Goal: Task Accomplishment & Management: Use online tool/utility

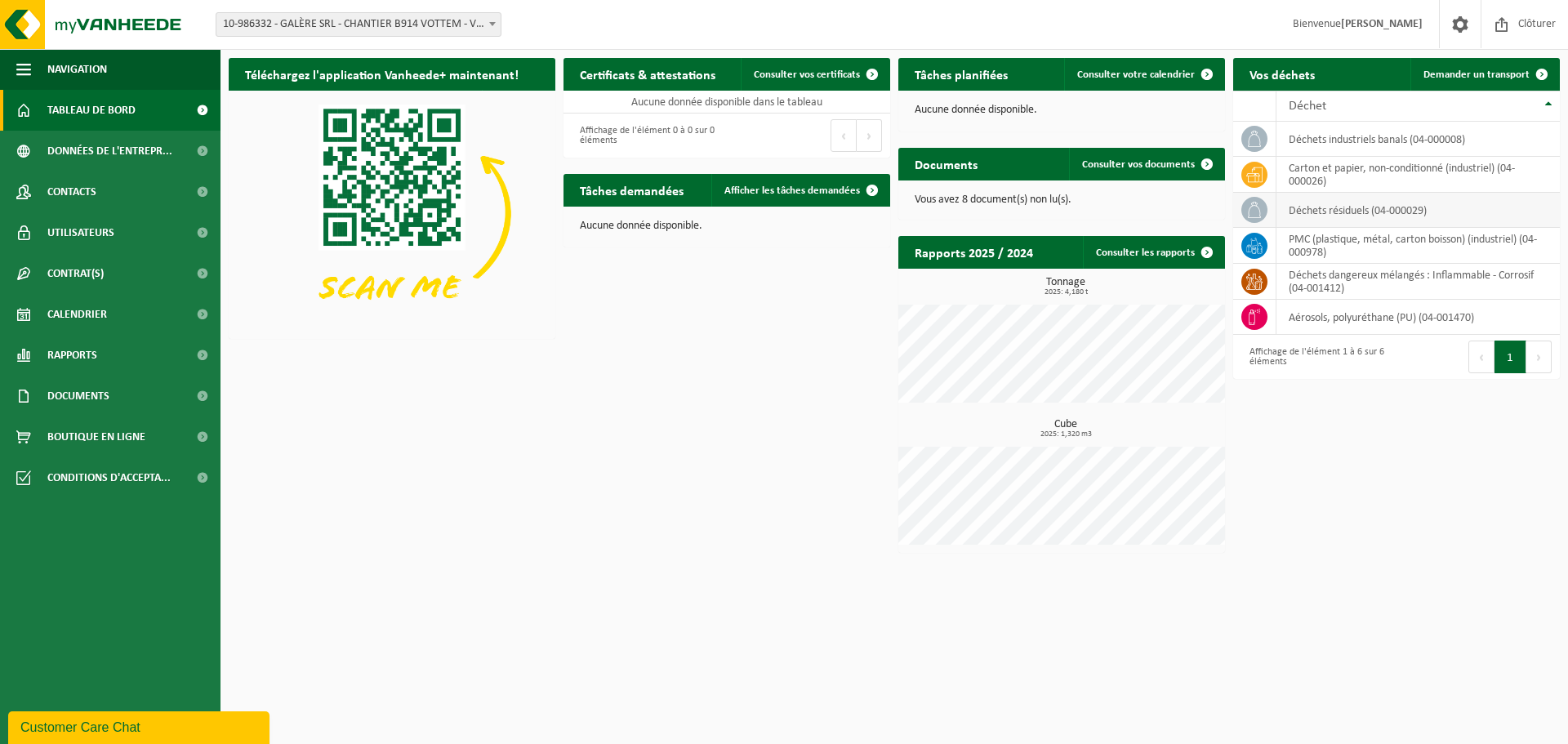
click at [1343, 214] on td "déchets résiduels (04-000029)" at bounding box center [1418, 210] width 283 height 35
click at [1345, 210] on td "déchets résiduels (04-000029)" at bounding box center [1418, 210] width 283 height 35
click at [87, 305] on span "Calendrier" at bounding box center [77, 315] width 59 height 41
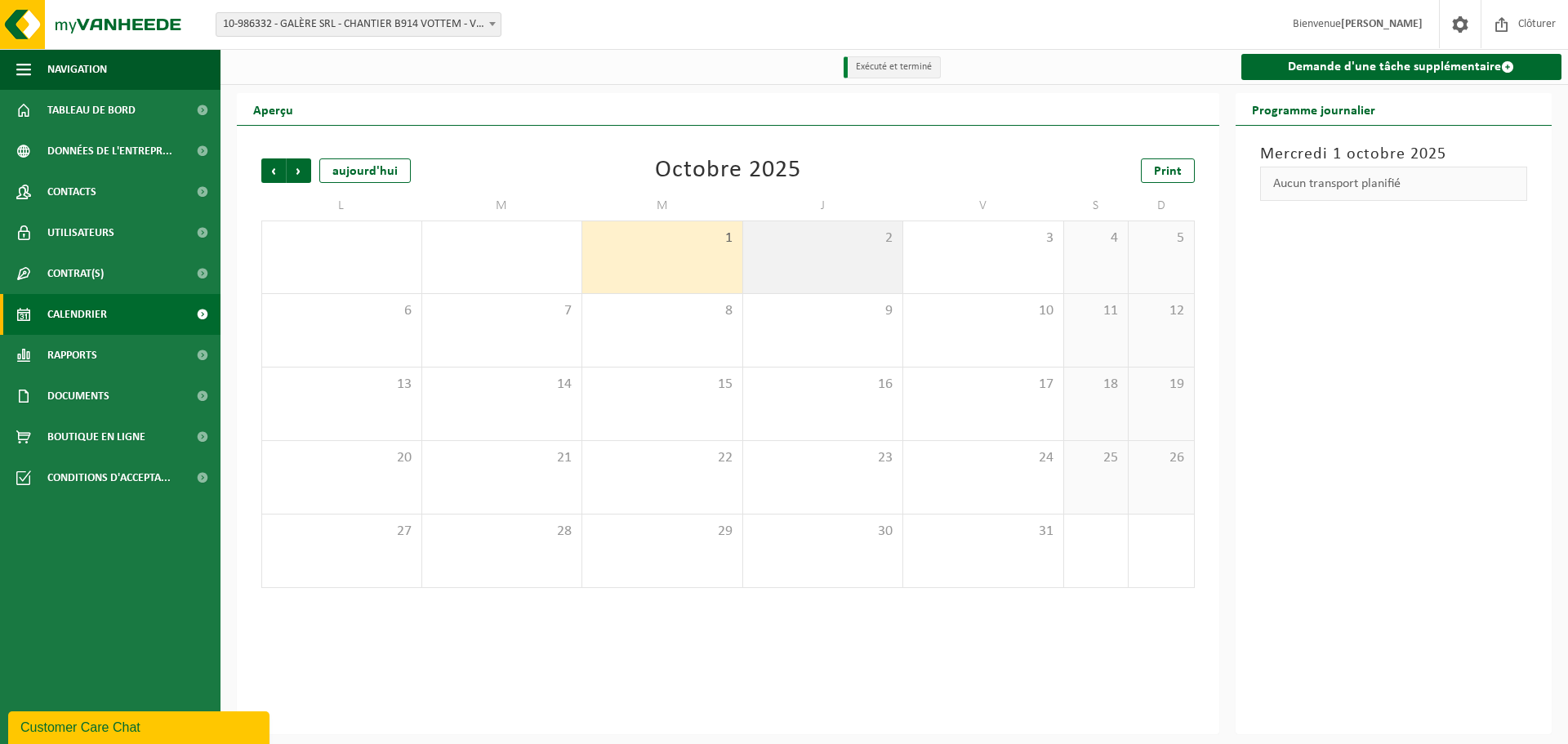
click at [786, 258] on div "2" at bounding box center [823, 258] width 160 height 72
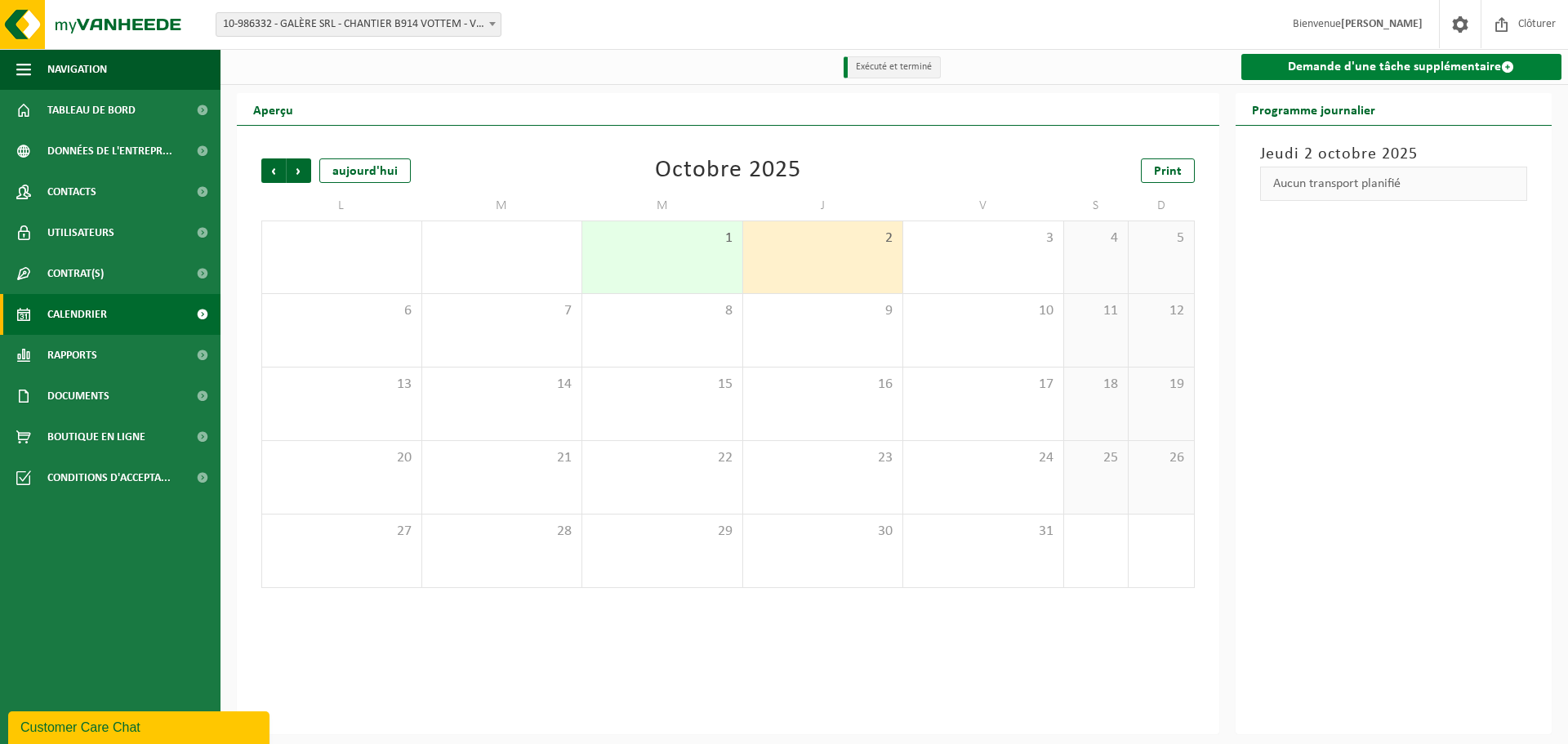
click at [1337, 68] on link "Demande d'une tâche supplémentaire" at bounding box center [1402, 66] width 321 height 26
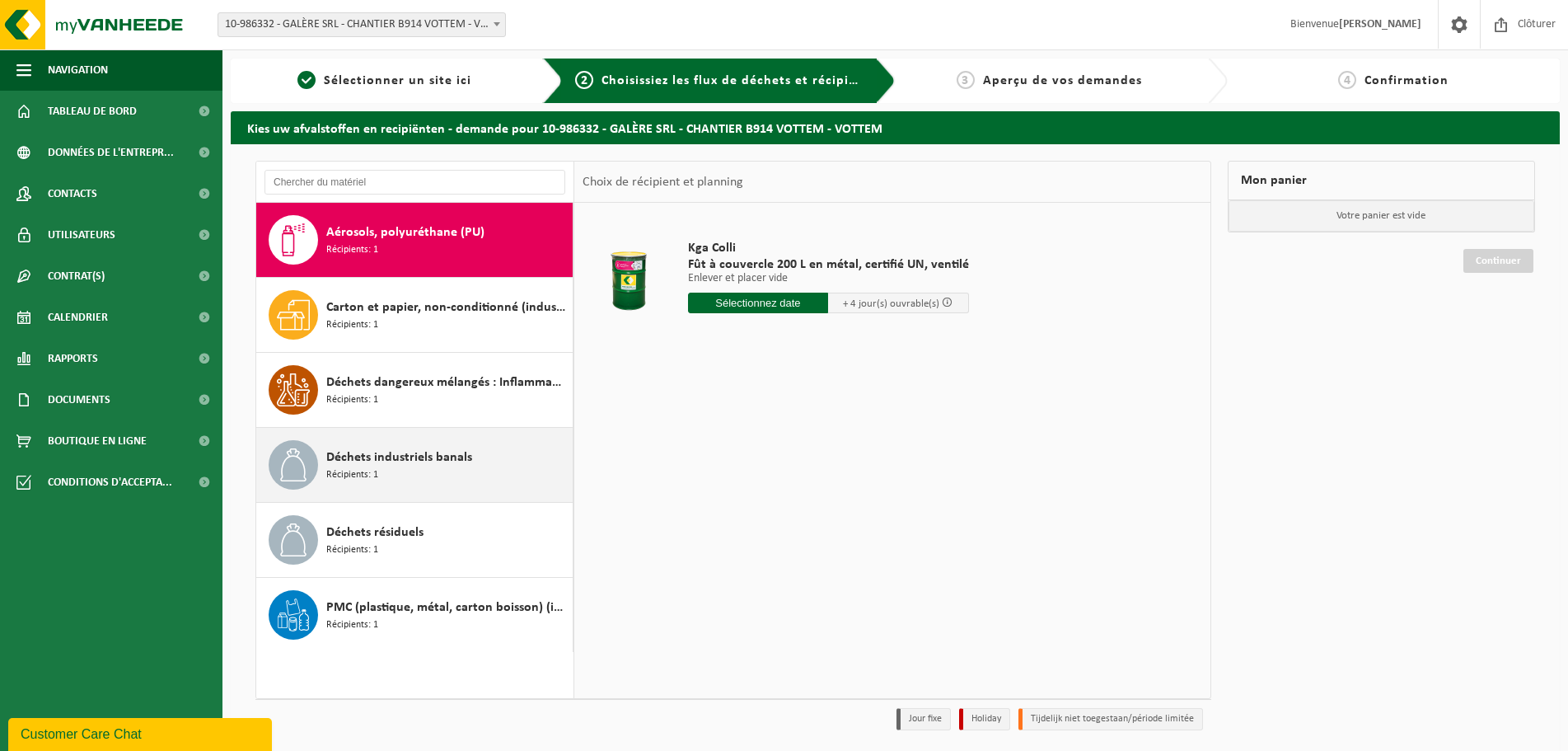
click at [398, 476] on div "Déchets industriels banals Récipients: 1" at bounding box center [447, 465] width 243 height 50
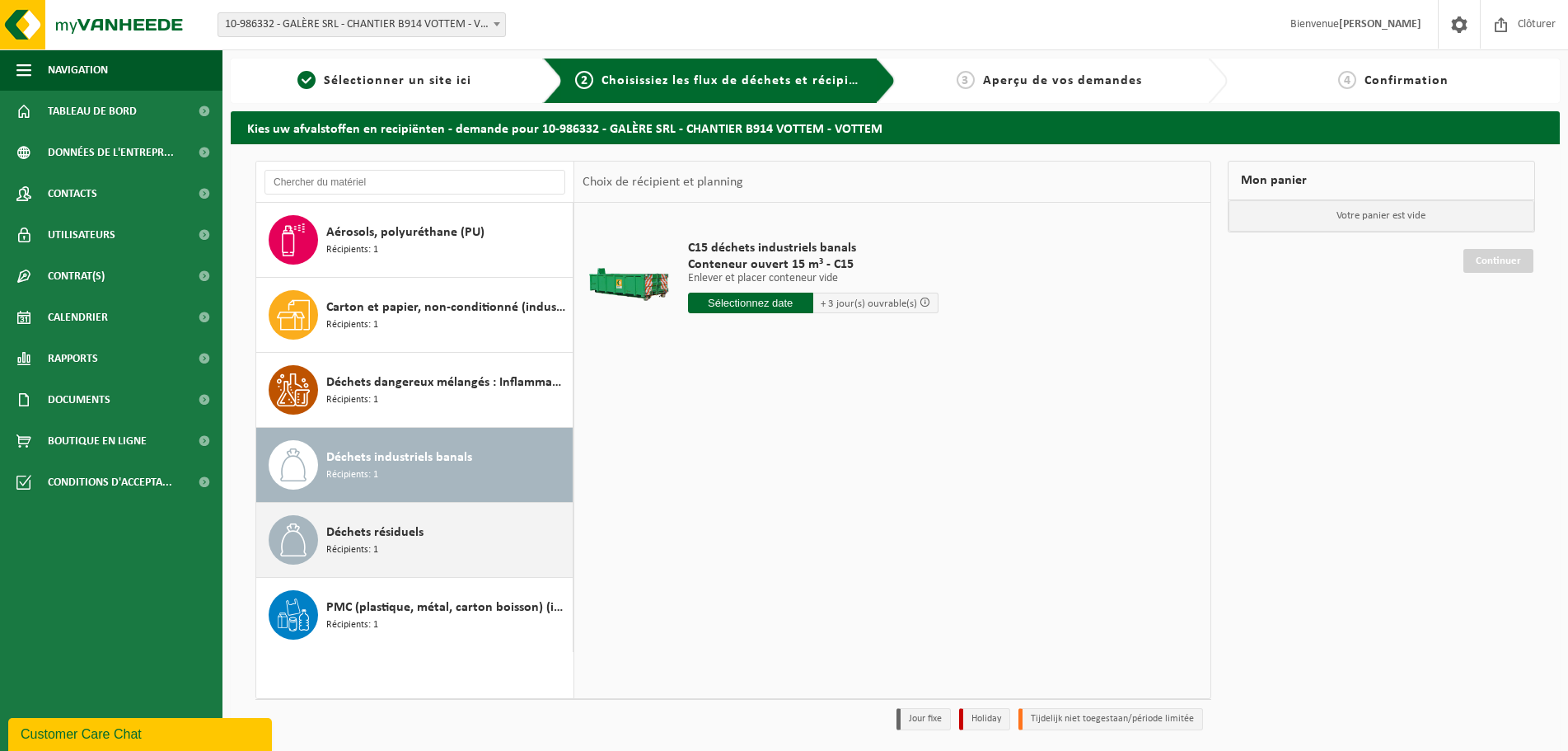
click at [406, 531] on span "Déchets résiduels" at bounding box center [374, 533] width 97 height 20
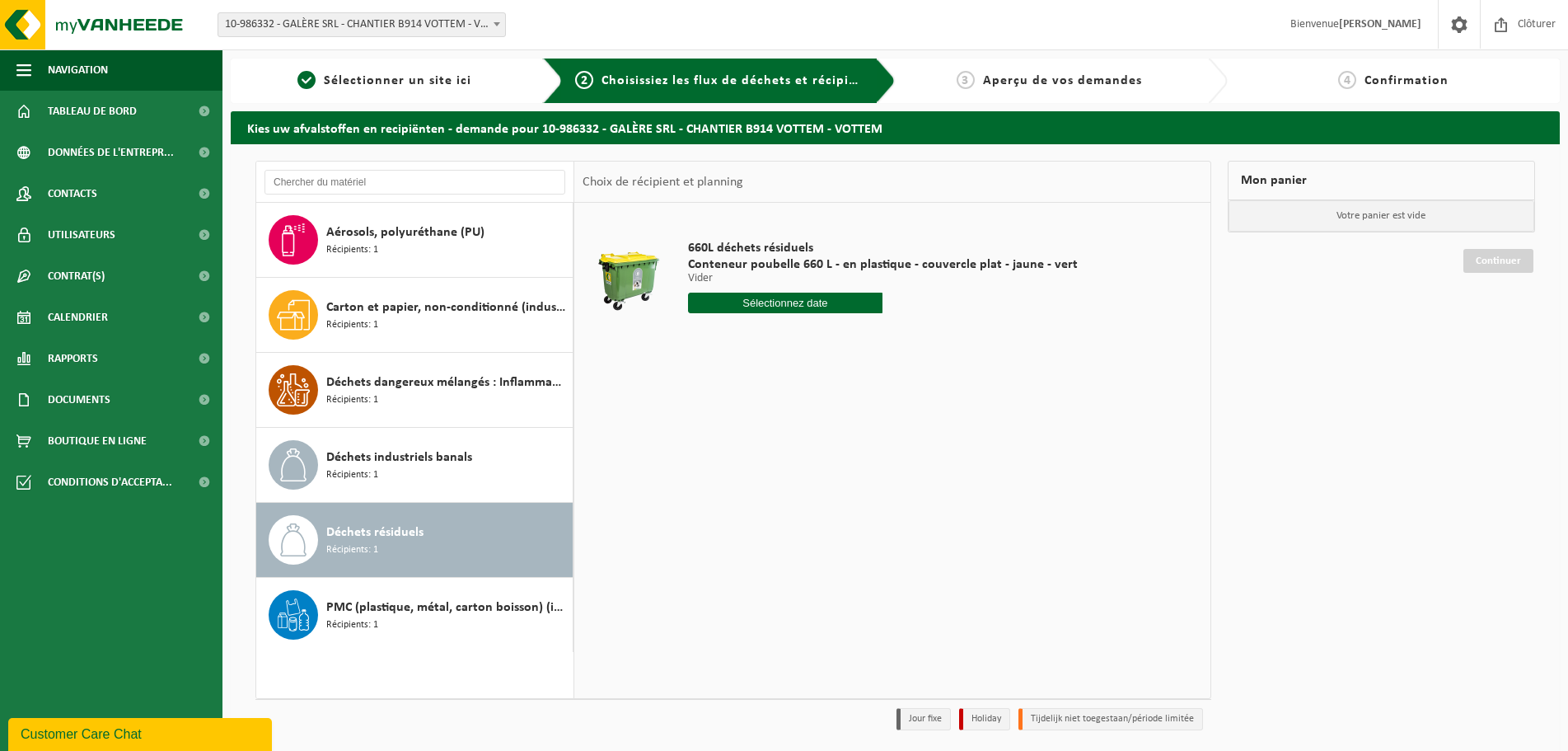
click at [766, 305] on input "text" at bounding box center [786, 303] width 196 height 21
click at [702, 421] on div "6" at bounding box center [703, 422] width 29 height 26
type input "à partir de 2025-10-06"
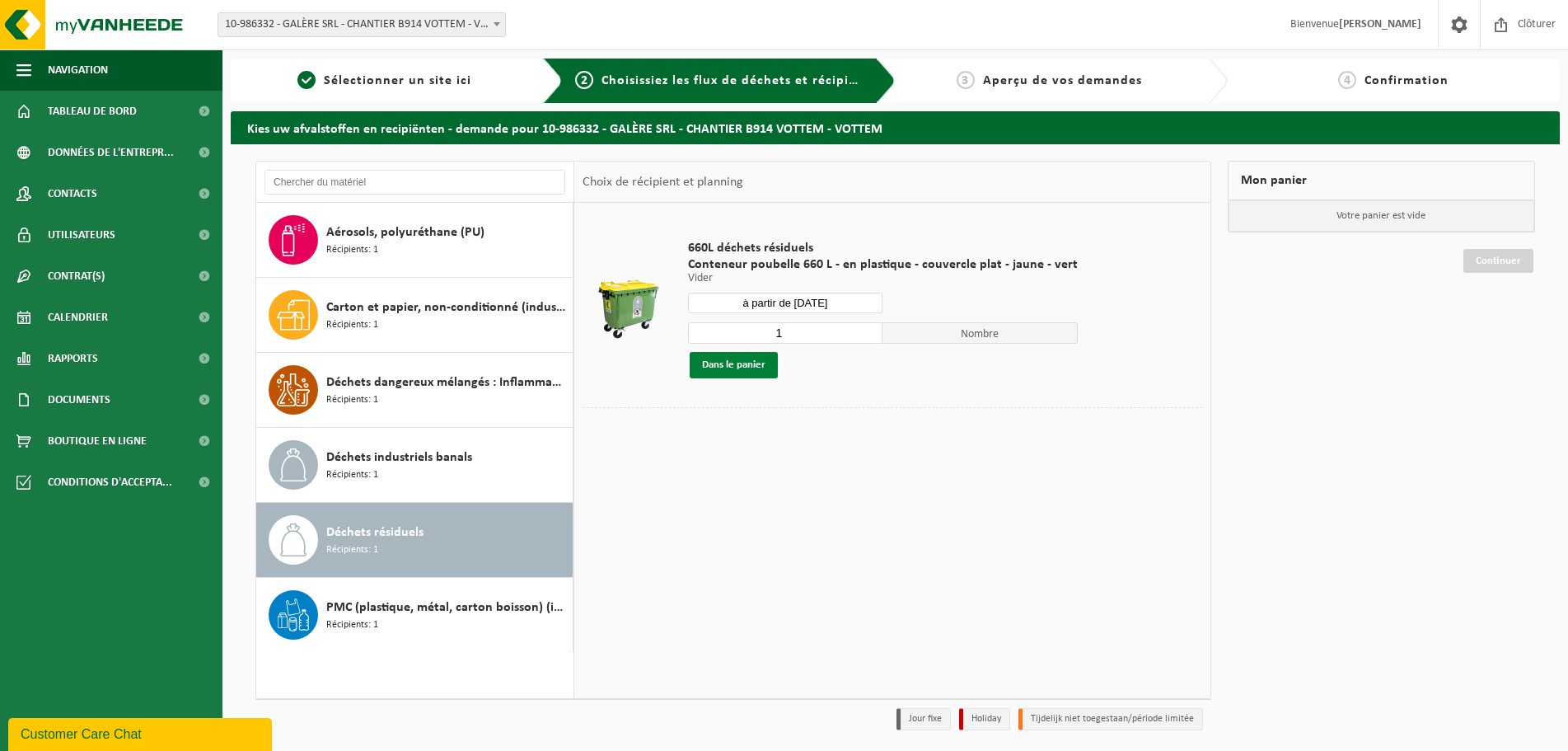
click at [748, 363] on button "Dans le panier" at bounding box center [733, 365] width 88 height 26
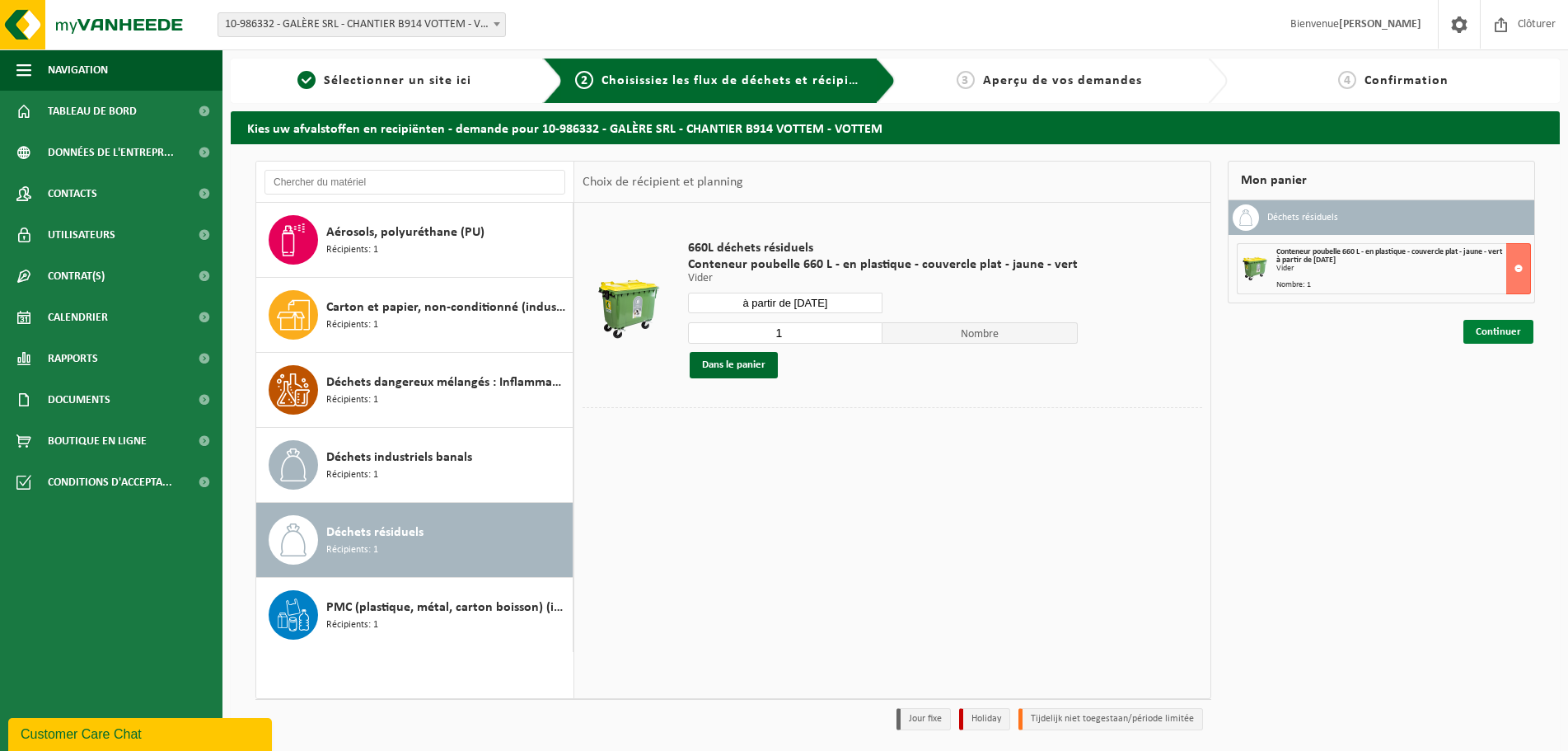
click at [1476, 332] on link "Continuer" at bounding box center [1498, 332] width 70 height 24
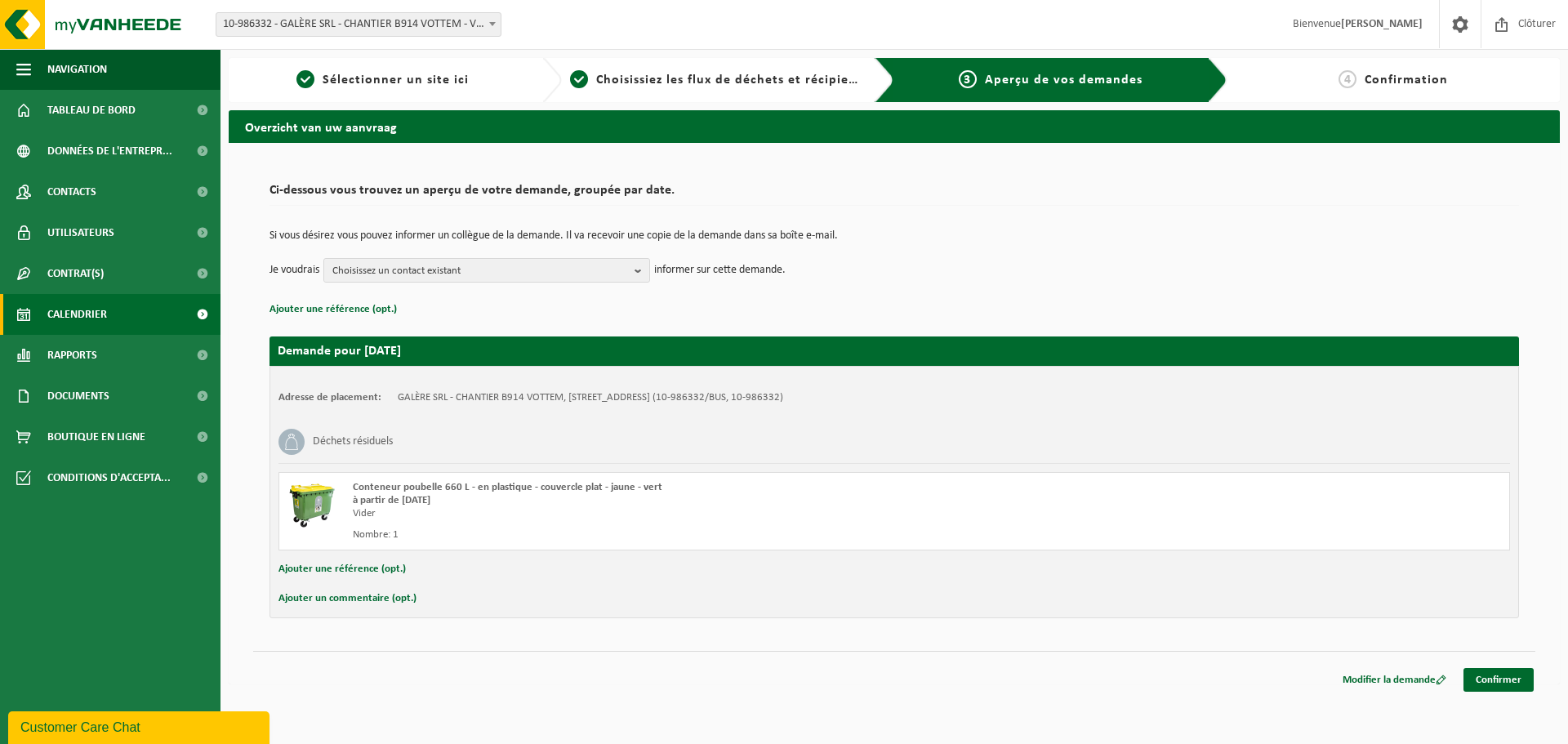
click at [118, 311] on link "Calendrier" at bounding box center [110, 315] width 221 height 41
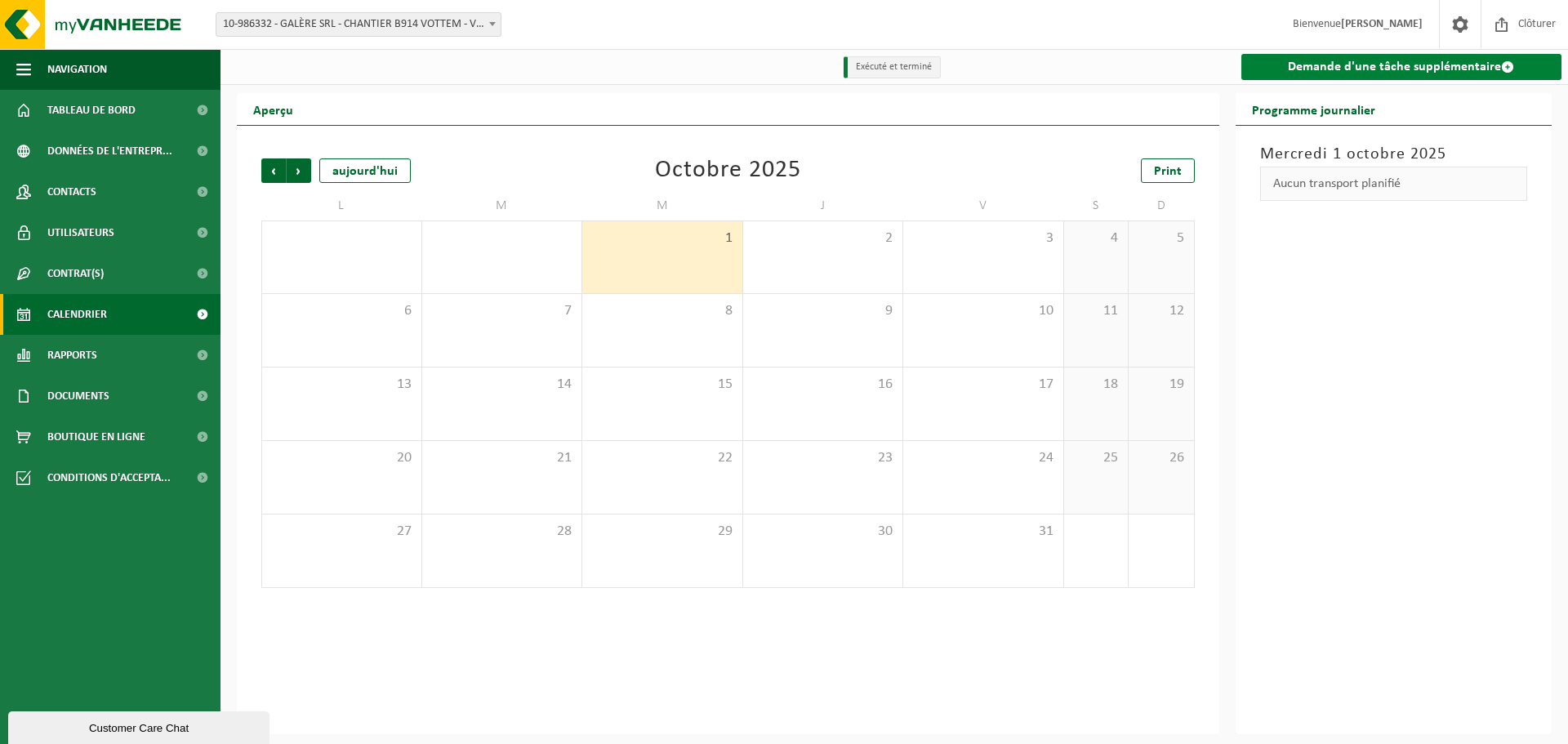
click at [1352, 80] on link "Demande d'une tâche supplémentaire" at bounding box center [1402, 66] width 321 height 26
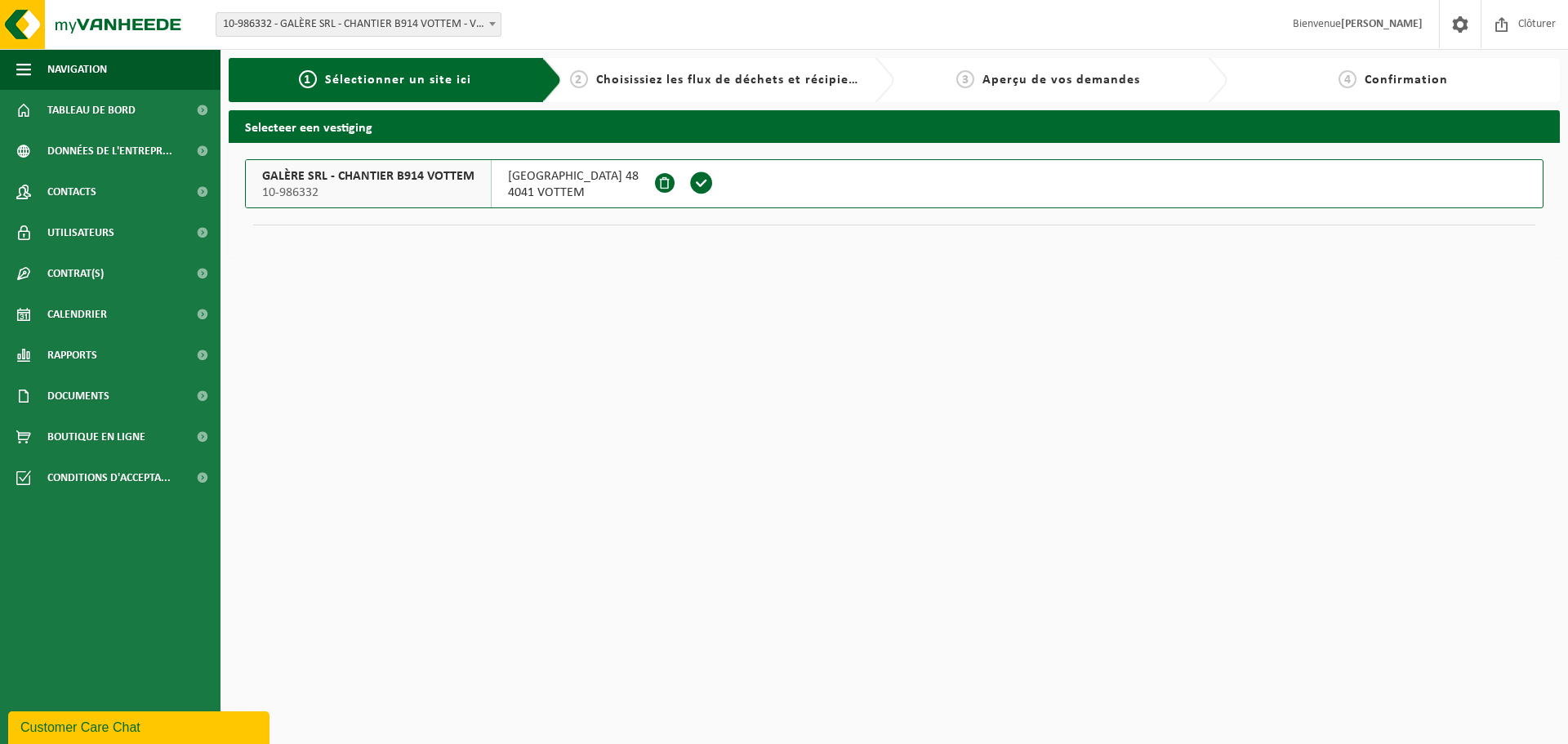
click at [693, 77] on span "Choisissiez les flux de déchets et récipients" at bounding box center [732, 80] width 272 height 13
click at [689, 186] on span at bounding box center [701, 182] width 24 height 24
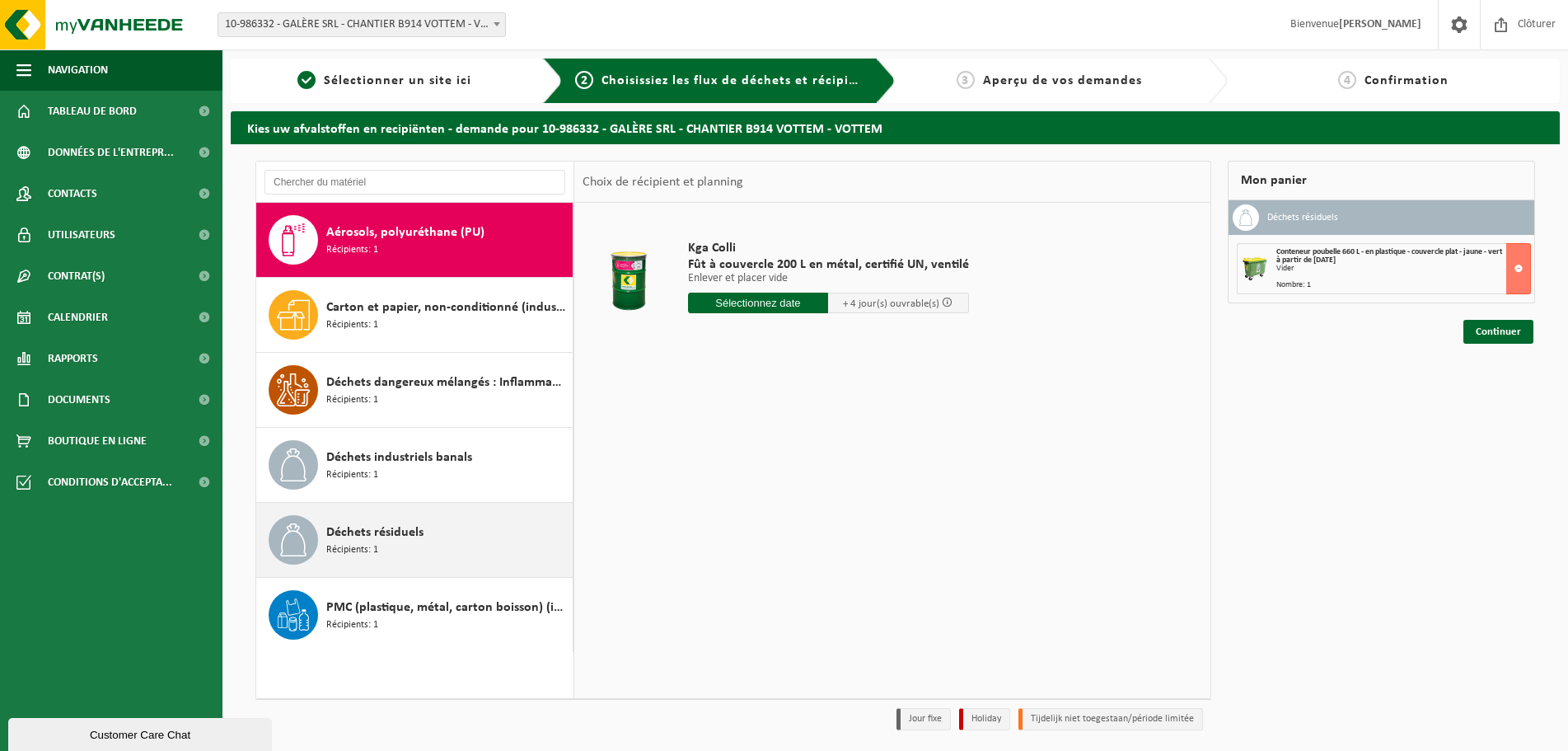
click at [438, 537] on div "Déchets résiduels Récipients: 1" at bounding box center [447, 540] width 243 height 50
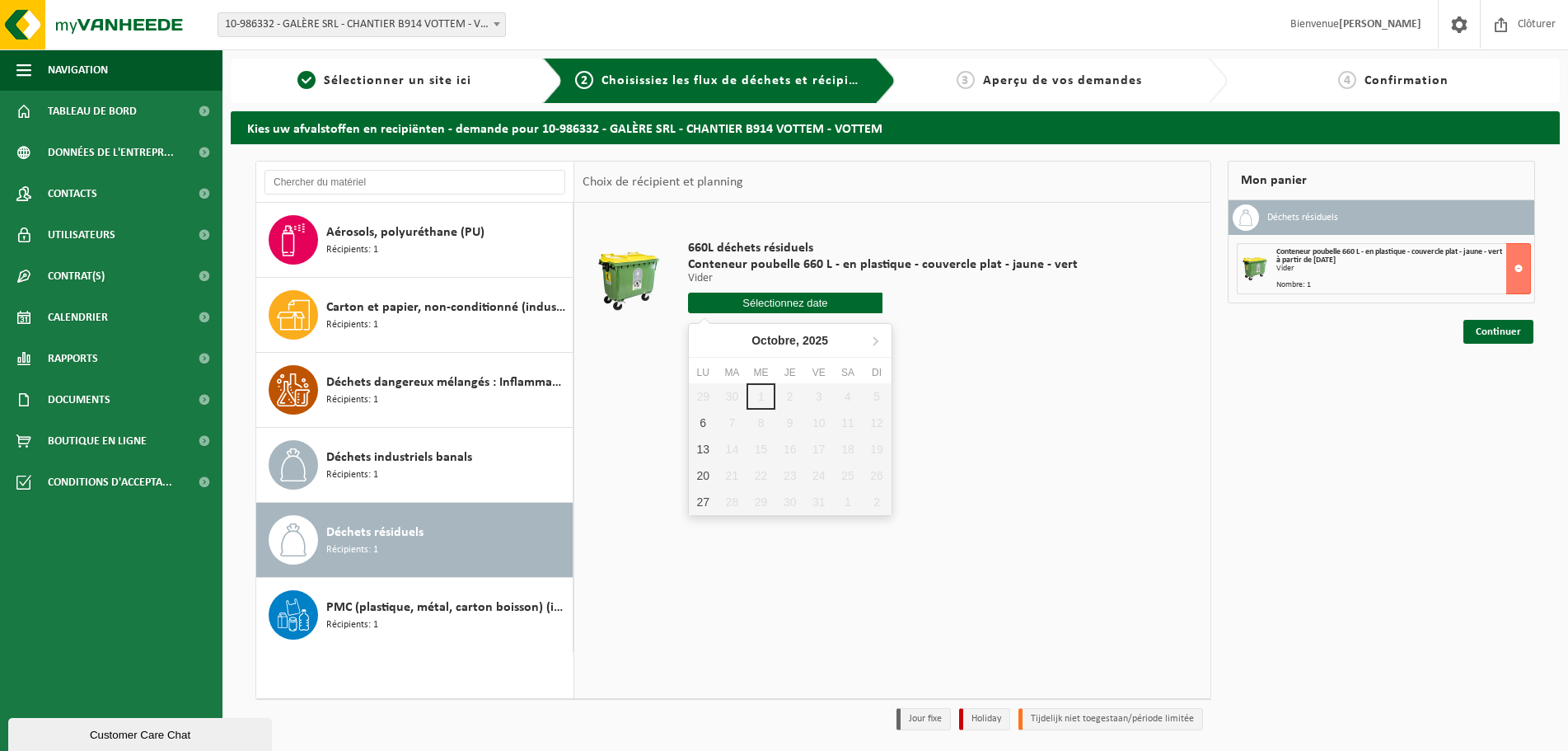
click at [741, 304] on input "text" at bounding box center [786, 303] width 196 height 21
click at [700, 476] on div "20" at bounding box center [703, 476] width 29 height 26
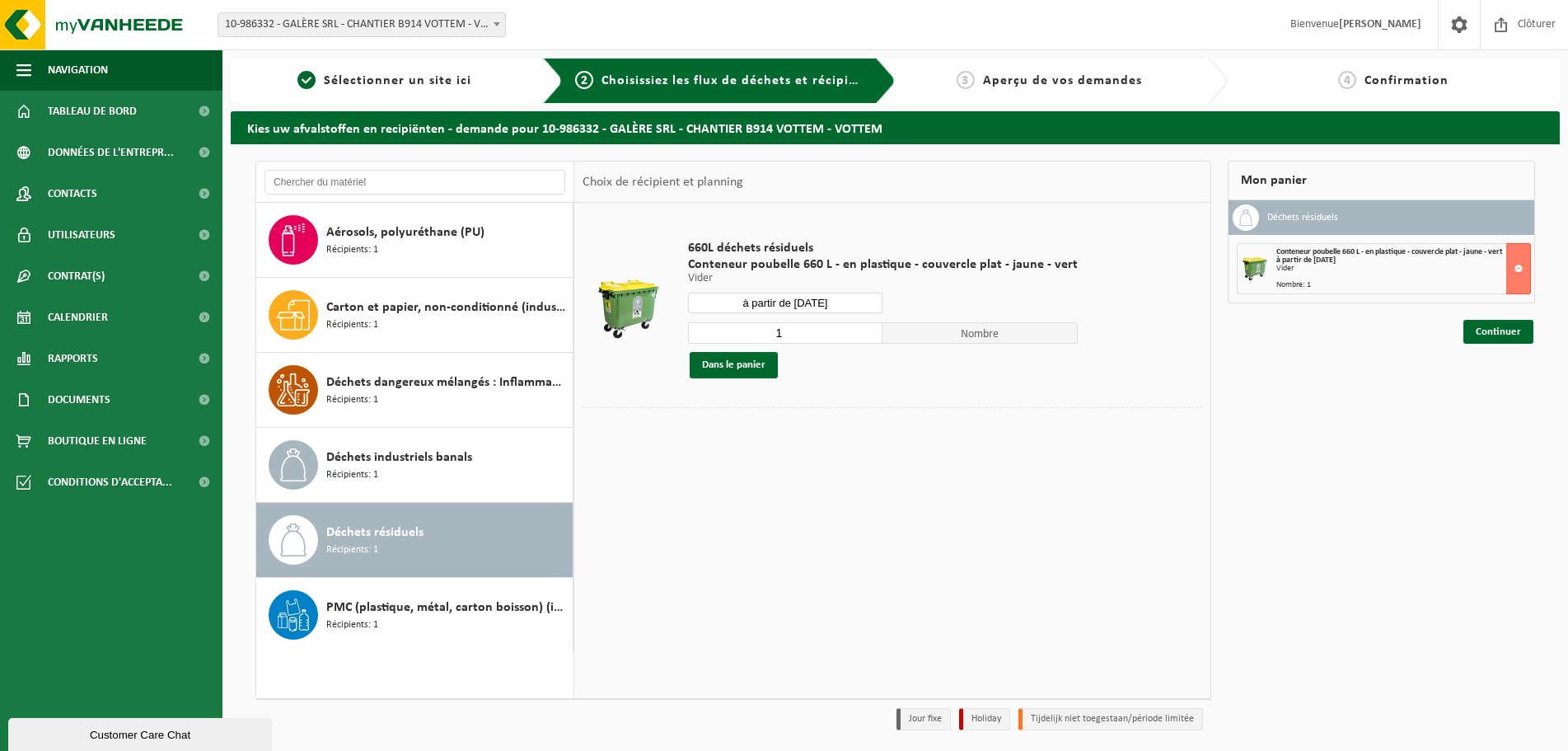
click at [796, 298] on input "à partir de 2025-10-20" at bounding box center [786, 303] width 196 height 21
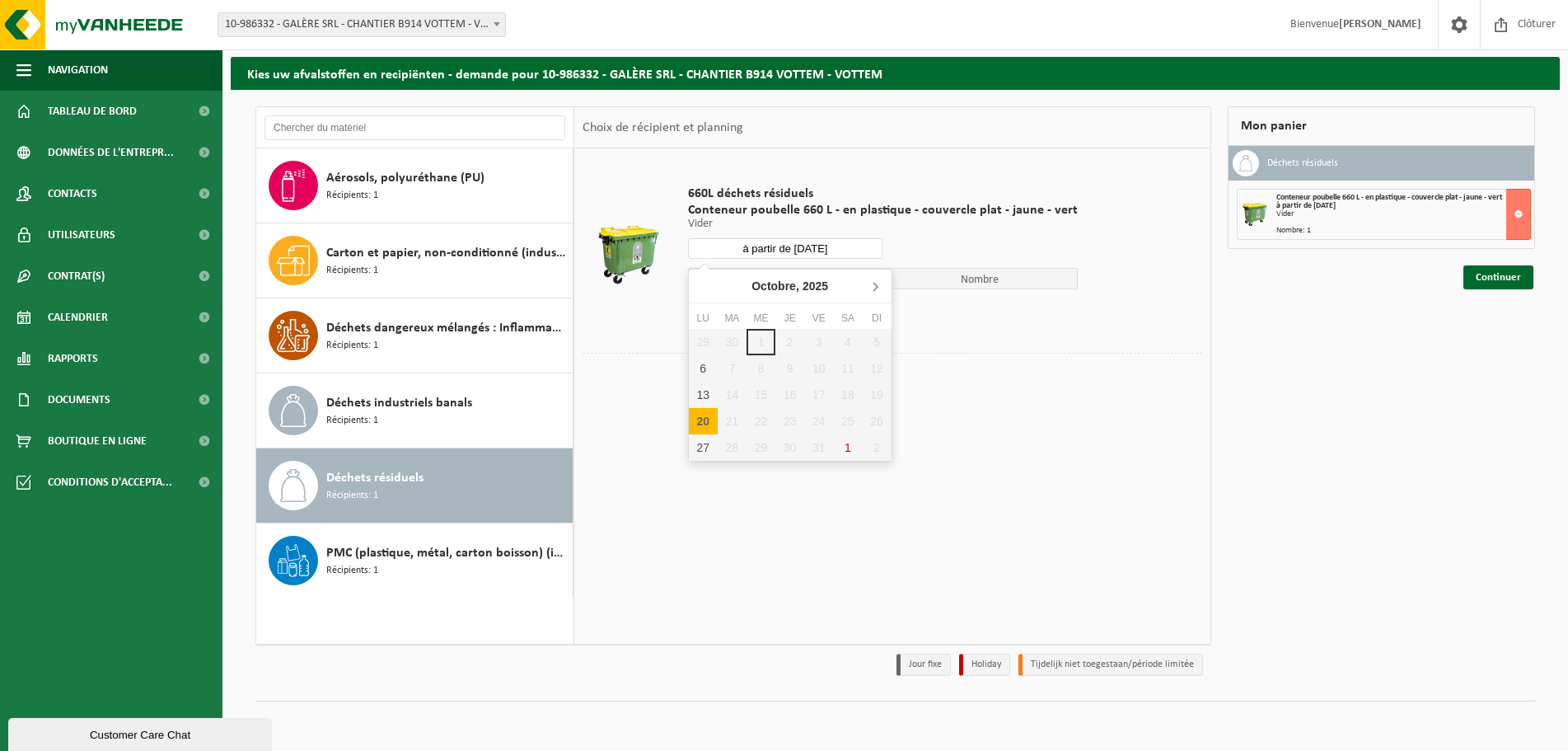
click at [877, 284] on icon at bounding box center [875, 285] width 26 height 26
click at [707, 390] on div "10" at bounding box center [703, 394] width 29 height 26
click at [789, 244] on input "à partir de 2025-11-10" at bounding box center [786, 248] width 196 height 21
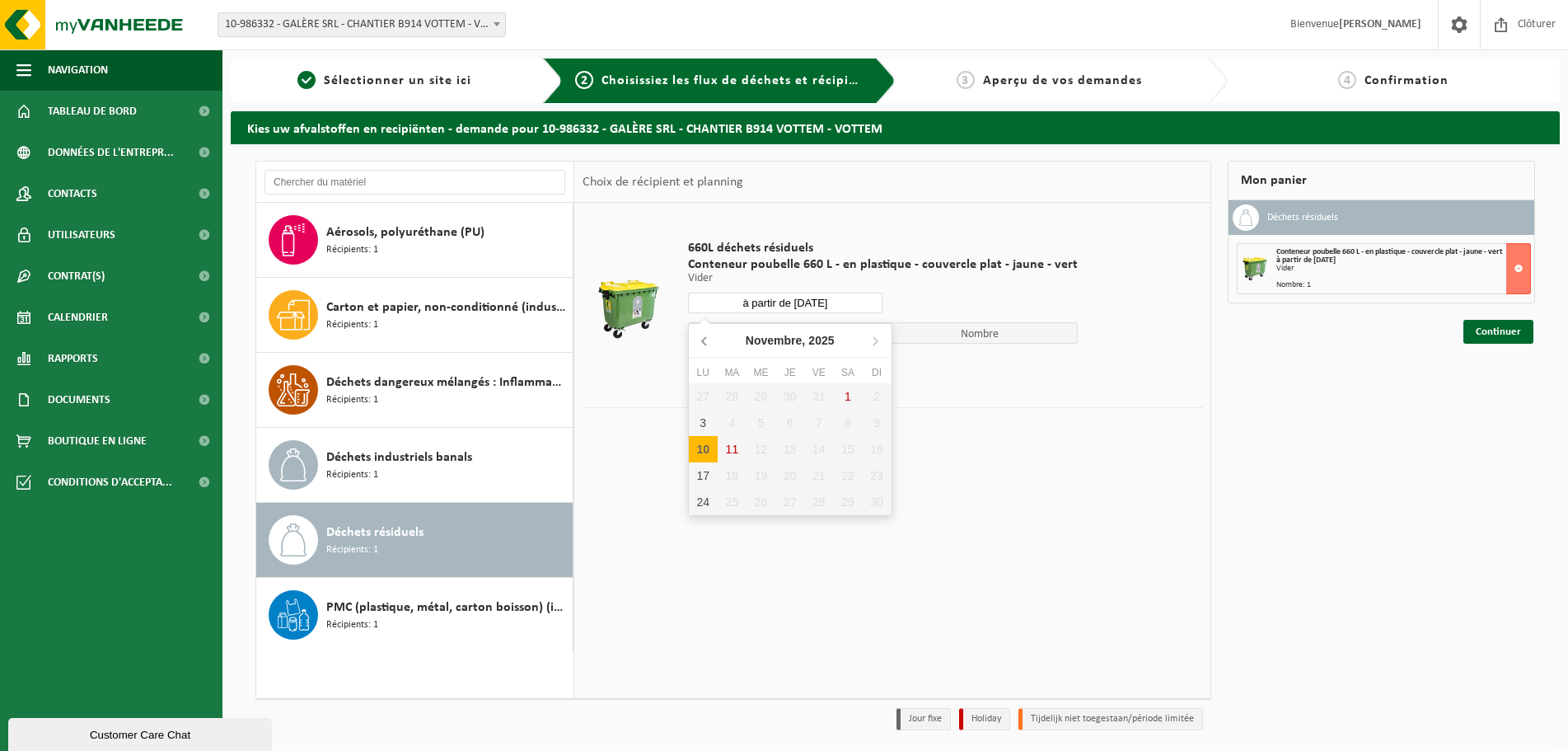
click at [698, 342] on icon at bounding box center [705, 340] width 26 height 26
click at [703, 495] on div "27" at bounding box center [703, 502] width 29 height 26
type input "à partir de 2025-10-27"
click at [757, 357] on button "Dans le panier" at bounding box center [733, 365] width 88 height 26
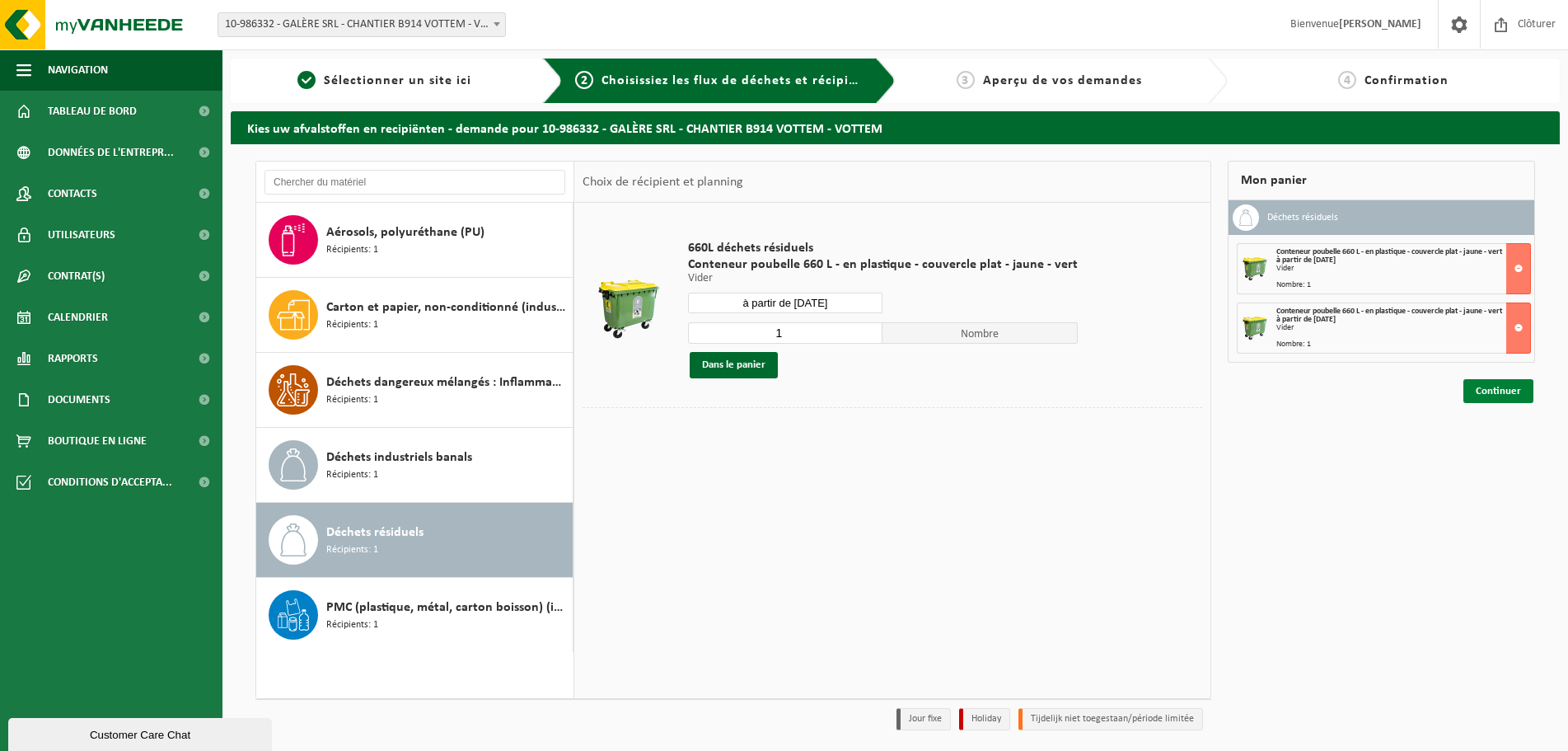
click at [1510, 394] on link "Continuer" at bounding box center [1498, 391] width 70 height 24
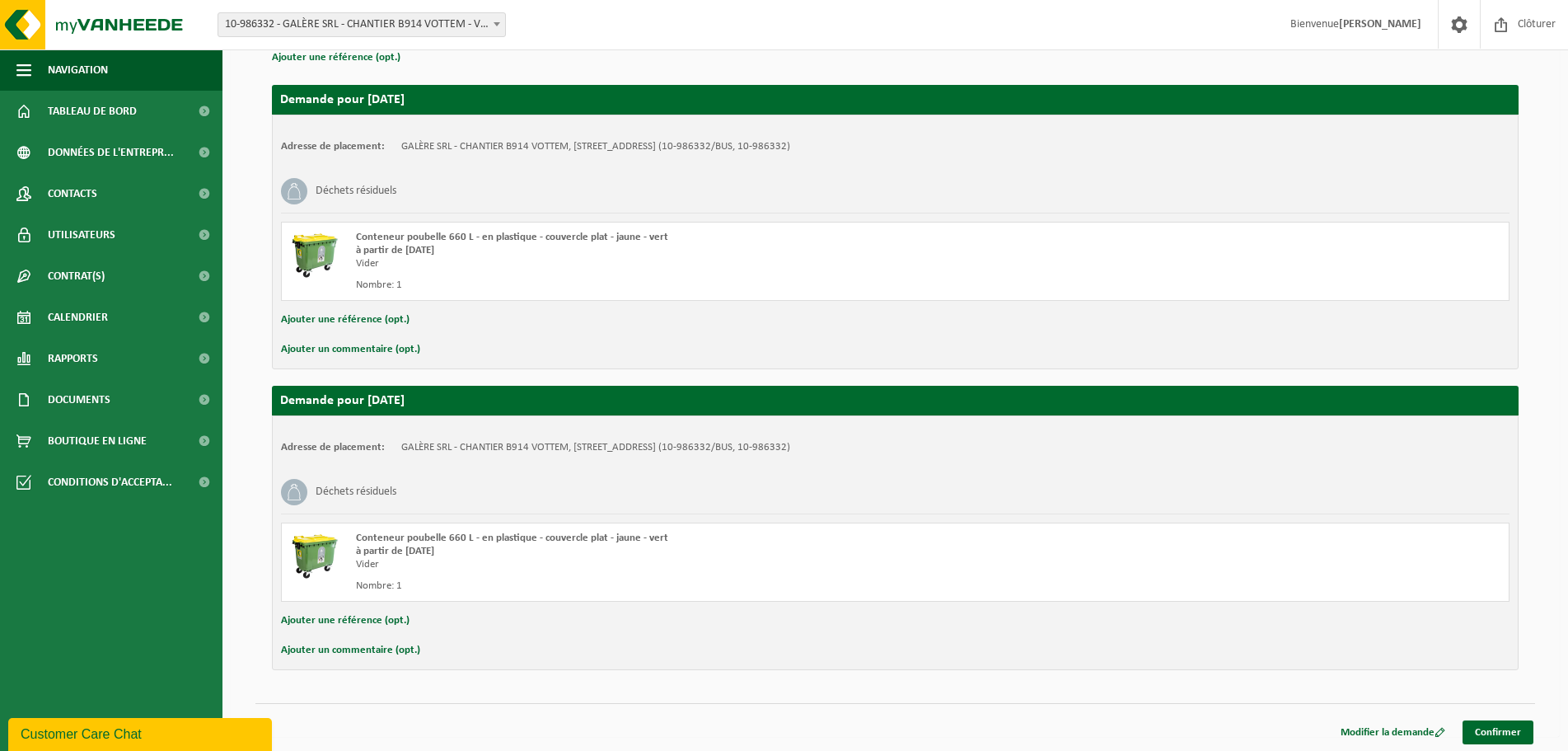
scroll to position [257, 0]
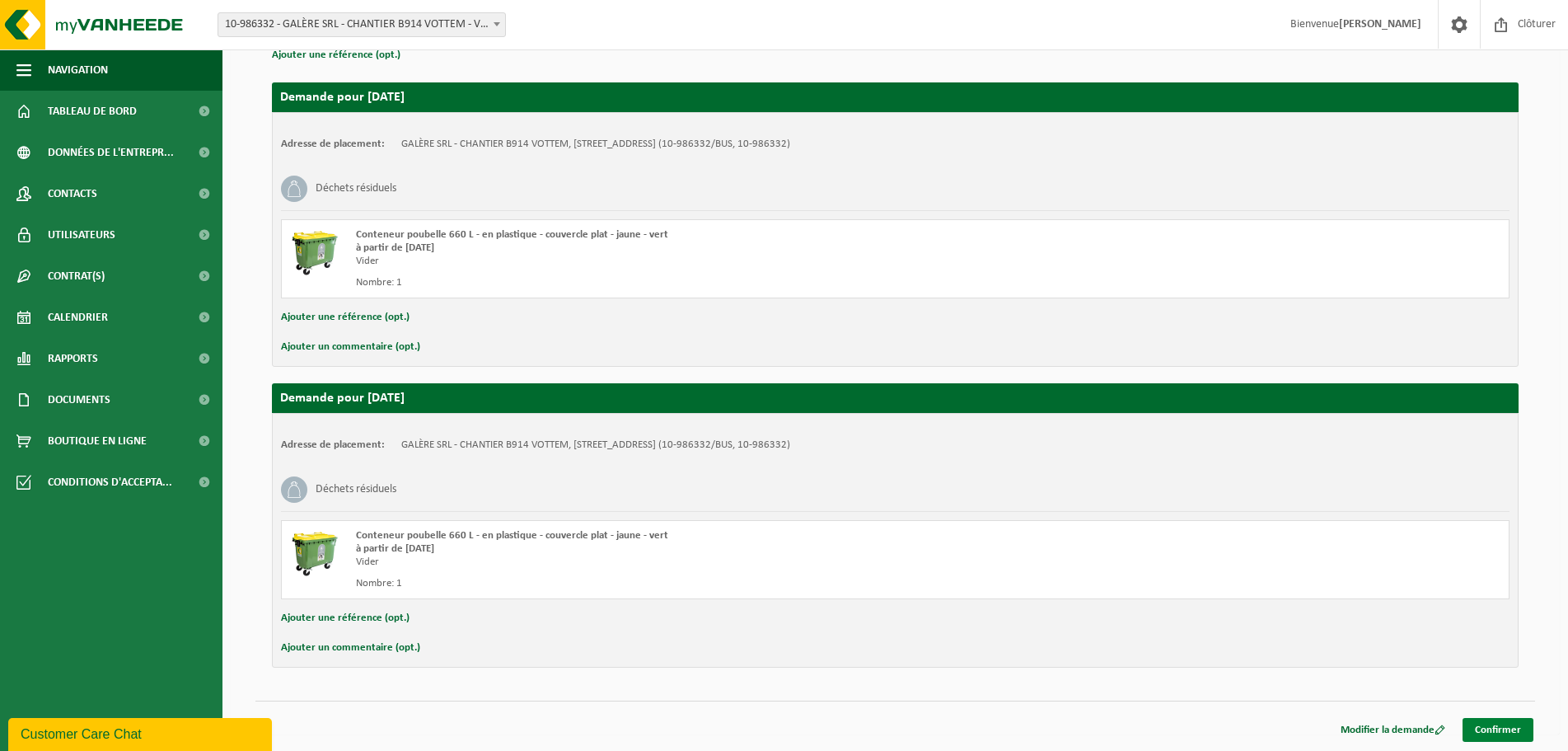
click at [1490, 727] on link "Confirmer" at bounding box center [1498, 730] width 71 height 24
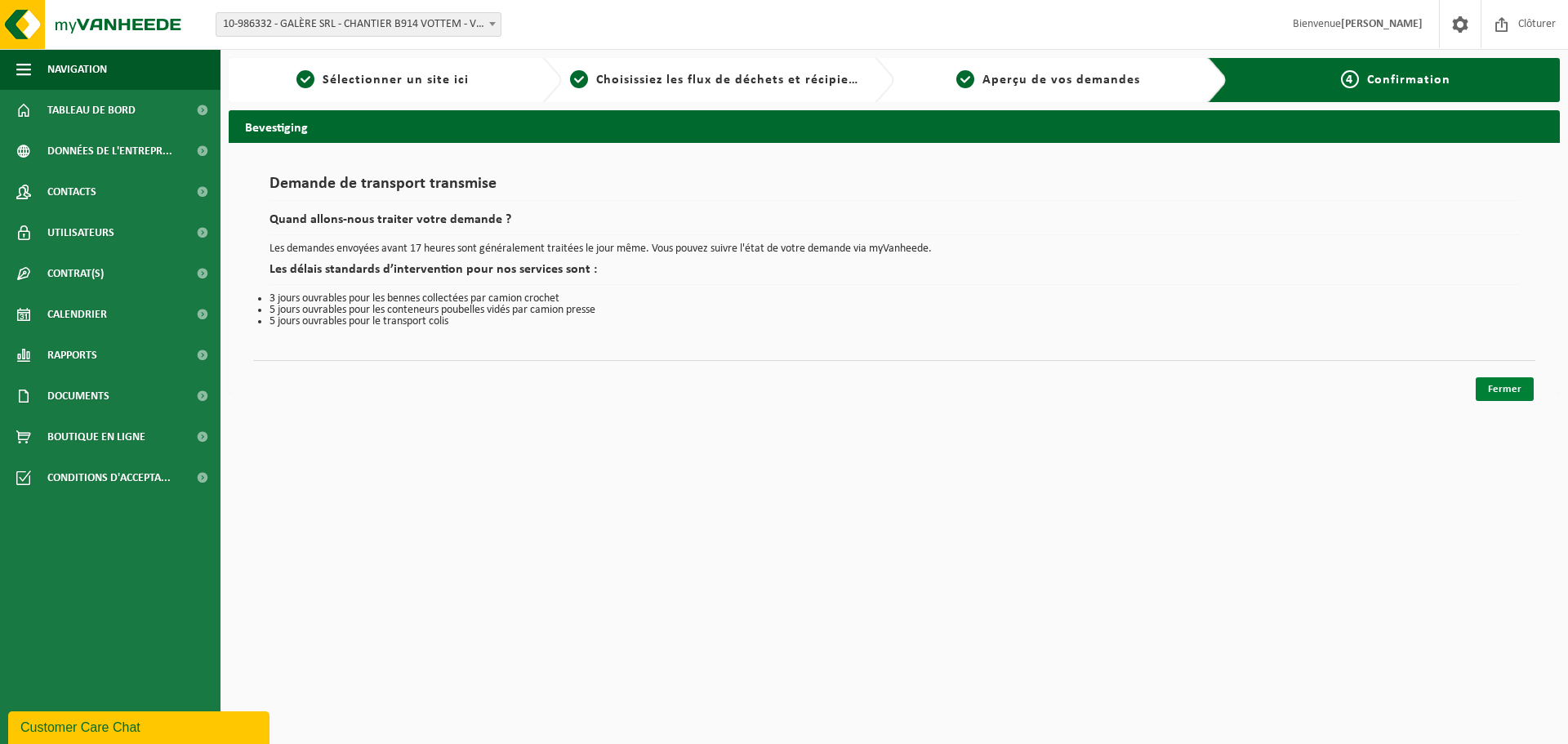
click at [1503, 389] on link "Fermer" at bounding box center [1504, 390] width 58 height 23
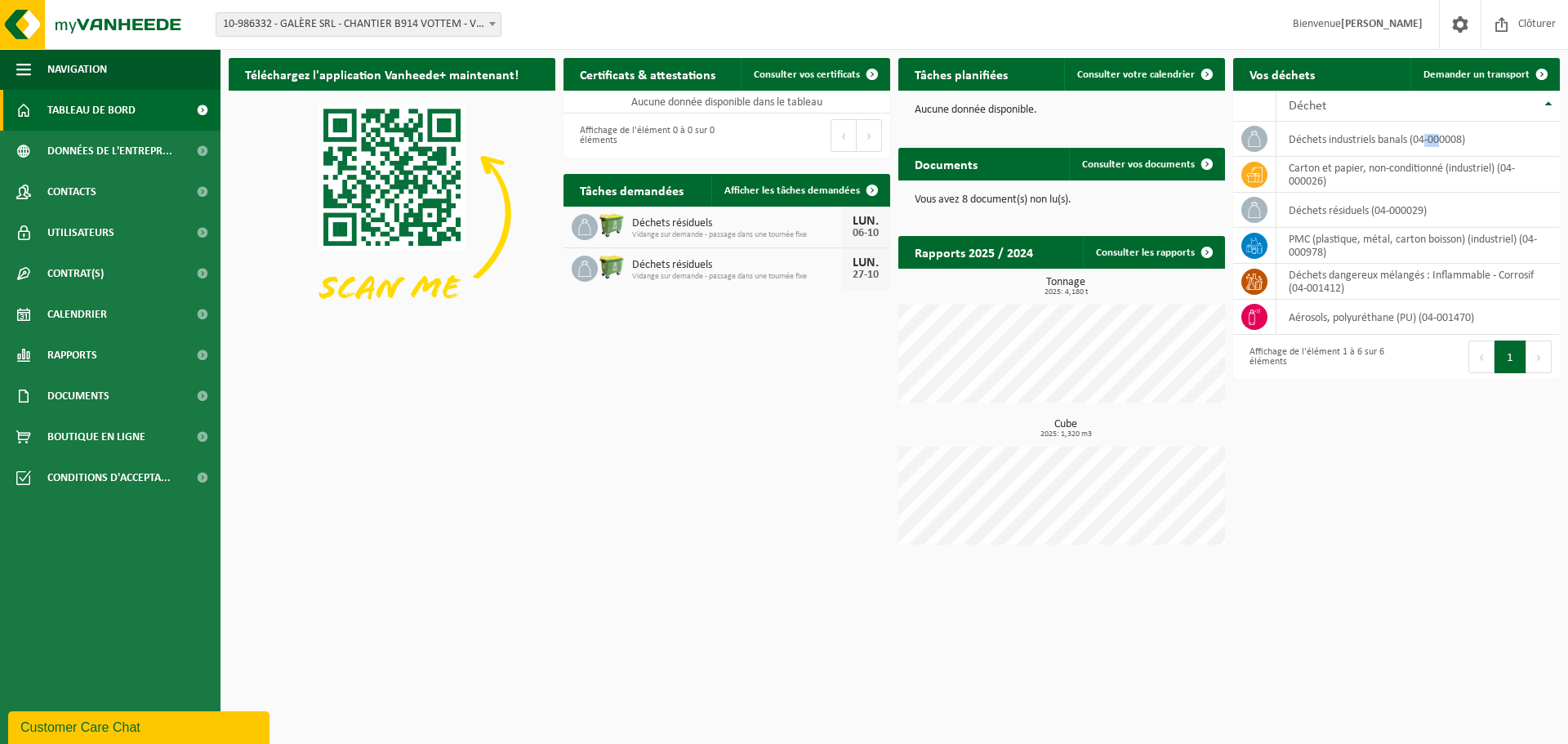
drag, startPoint x: 1443, startPoint y: 147, endPoint x: 526, endPoint y: 41, distance: 923.1
click at [718, 137] on div "Téléchargez l'application Vanheede+ maintenant! Cachez Certificats & attestatio…" at bounding box center [893, 306] width 1339 height 512
